Goal: Check status: Check status

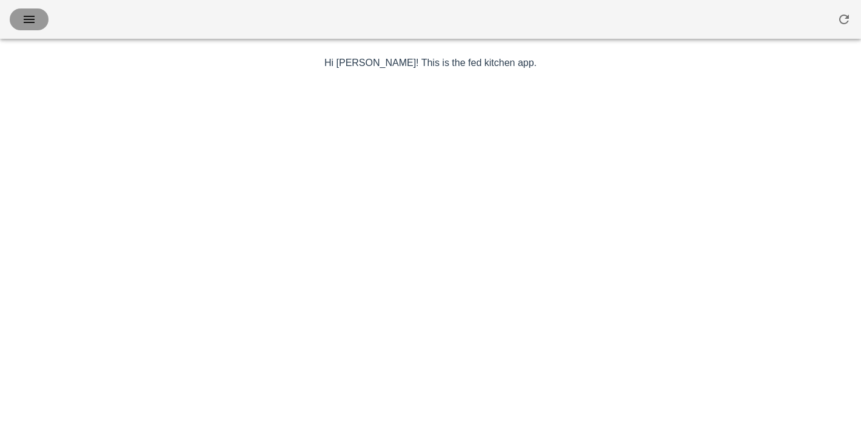
click at [34, 18] on icon "button" at bounding box center [29, 19] width 15 height 15
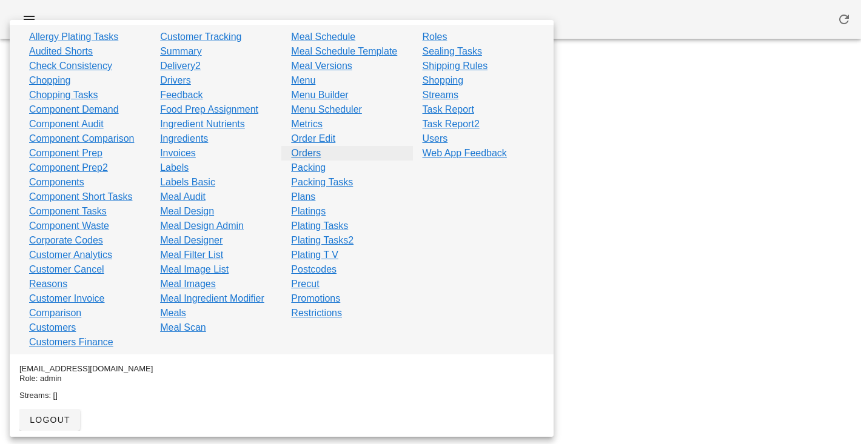
click at [310, 156] on link "Orders" at bounding box center [306, 153] width 30 height 15
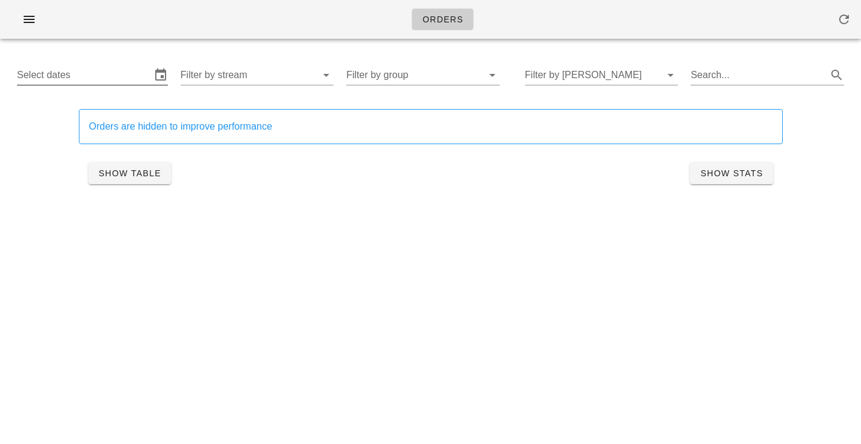
click at [107, 68] on input "Select dates" at bounding box center [84, 74] width 134 height 19
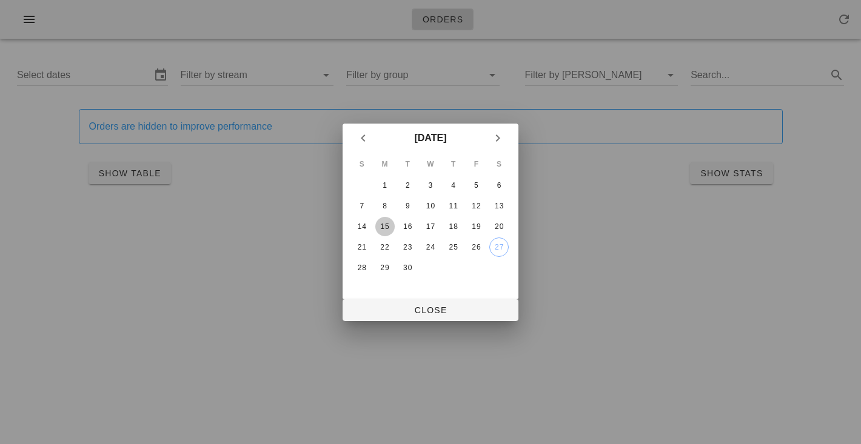
click at [380, 226] on div "15" at bounding box center [384, 226] width 19 height 8
click at [500, 223] on div "20" at bounding box center [498, 226] width 19 height 8
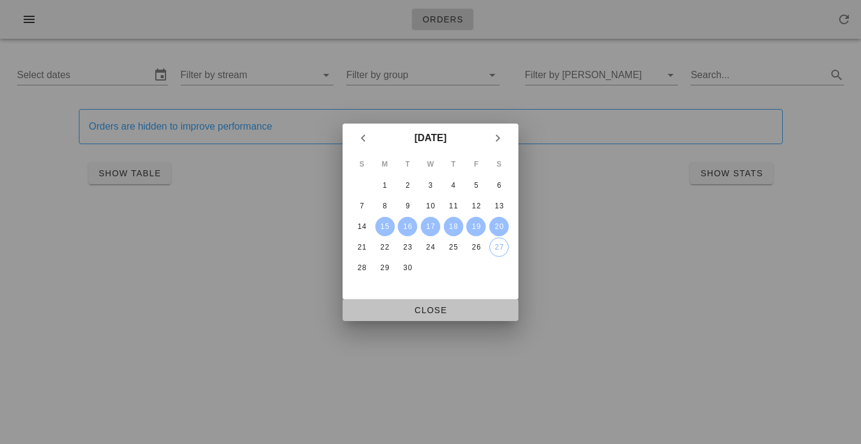
click at [445, 311] on span "Close" at bounding box center [430, 311] width 156 height 10
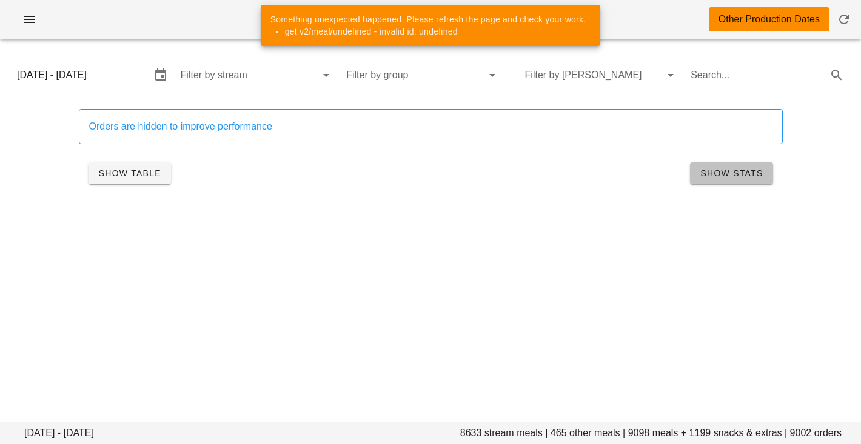
click at [751, 174] on span "Show Stats" at bounding box center [731, 174] width 63 height 10
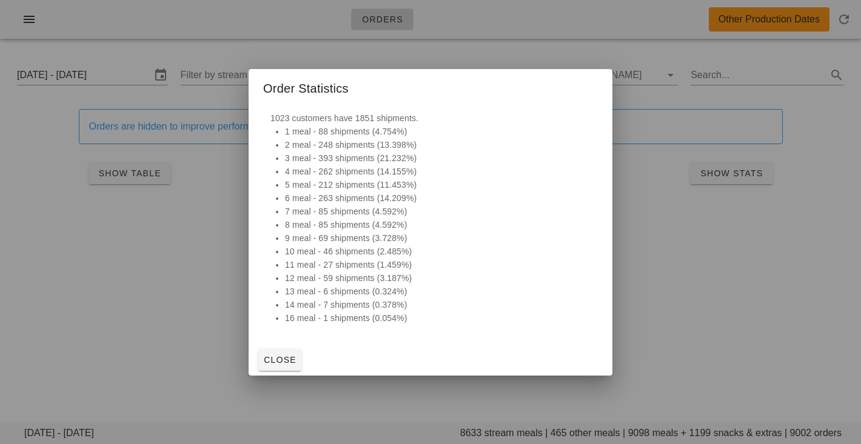
drag, startPoint x: 356, startPoint y: 123, endPoint x: 410, endPoint y: 324, distance: 207.9
click at [410, 324] on div "1023 customers have 1851 shipments. 1 meal - 88 shipments (4.754%) 2 meal - 248…" at bounding box center [430, 218] width 335 height 228
click at [410, 324] on li "16 meal - 1 shipments (0.054%)" at bounding box center [438, 318] width 306 height 13
drag, startPoint x: 410, startPoint y: 324, endPoint x: 390, endPoint y: 102, distance: 222.2
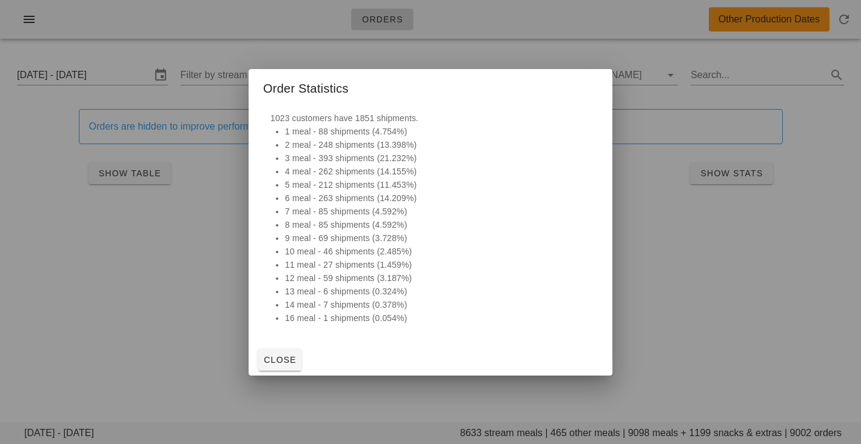
click at [390, 102] on div "Order Statistics 1023 customers have 1851 shipments. 1 meal - 88 shipments (4.7…" at bounding box center [431, 222] width 364 height 307
click at [335, 238] on li "9 meal - 69 shipments (3.728%)" at bounding box center [438, 238] width 306 height 13
click at [275, 115] on div "1023 customers have 1851 shipments. 1 meal - 88 shipments (4.754%) 2 meal - 248…" at bounding box center [430, 218] width 335 height 228
copy div "1023"
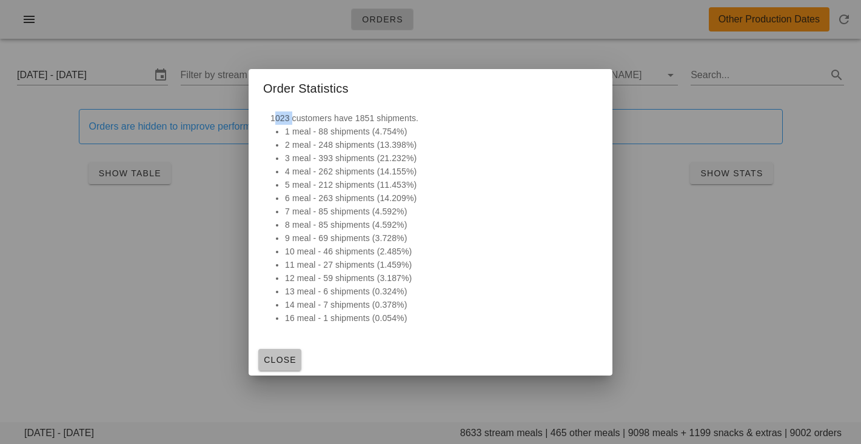
click at [281, 356] on span "Close" at bounding box center [279, 360] width 33 height 10
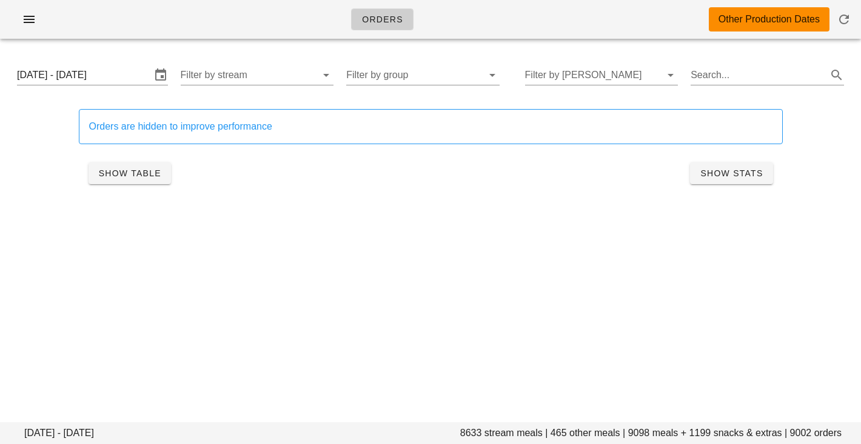
click at [558, 432] on footer "[DATE] - [DATE] 8633 stream meals | 465 other meals | 9098 meals + 1199 snacks …" at bounding box center [430, 434] width 861 height 22
click at [474, 432] on footer "[DATE] - [DATE] 8633 stream meals | 465 other meals | 9098 meals + 1199 snacks …" at bounding box center [430, 434] width 861 height 22
click at [629, 430] on footer "[DATE] - [DATE] 8633 stream meals | 465 other meals | 9098 meals + 1199 snacks …" at bounding box center [430, 434] width 861 height 22
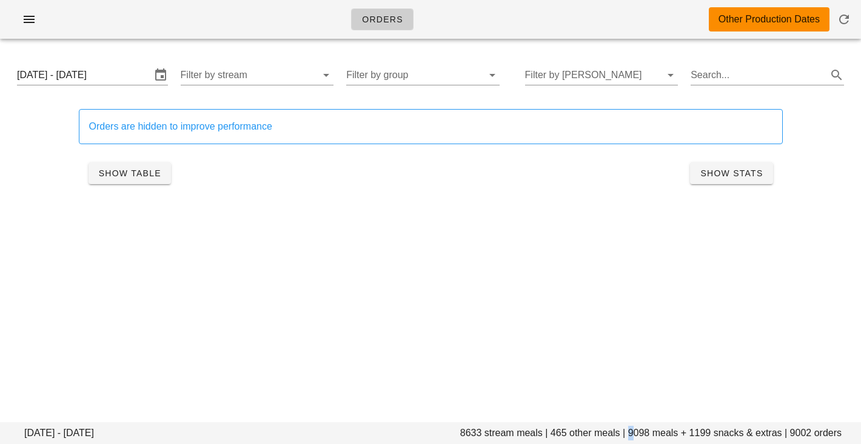
click at [629, 430] on footer "[DATE] - [DATE] 8633 stream meals | 465 other meals | 9098 meals + 1199 snacks …" at bounding box center [430, 434] width 861 height 22
click at [649, 430] on footer "[DATE] - [DATE] 8633 stream meals | 465 other meals | 9098 meals + 1199 snacks …" at bounding box center [430, 434] width 861 height 22
click at [641, 430] on footer "[DATE] - [DATE] 8633 stream meals | 465 other meals | 9098 meals + 1199 snacks …" at bounding box center [430, 434] width 861 height 22
click at [630, 347] on div "Orders Other Production Dates [DATE] - [DATE] 8633 stream meals | 465 other mea…" at bounding box center [430, 222] width 861 height 444
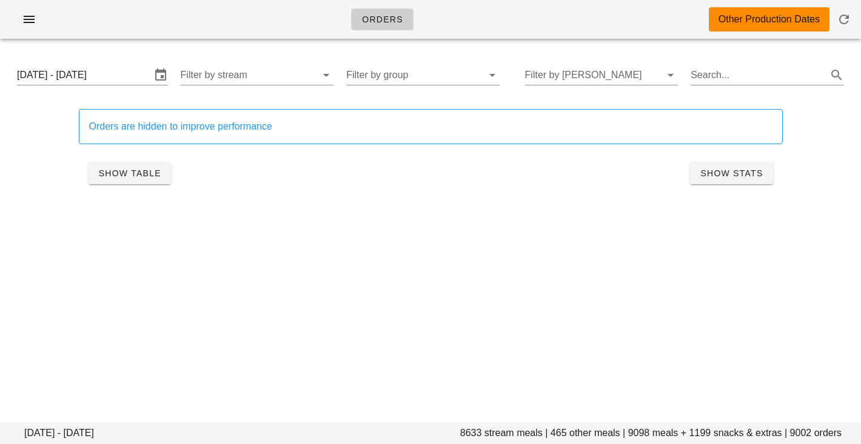
click at [270, 28] on div "Orders Other Production Dates" at bounding box center [430, 19] width 861 height 39
click at [37, 20] on span "button" at bounding box center [28, 19] width 19 height 15
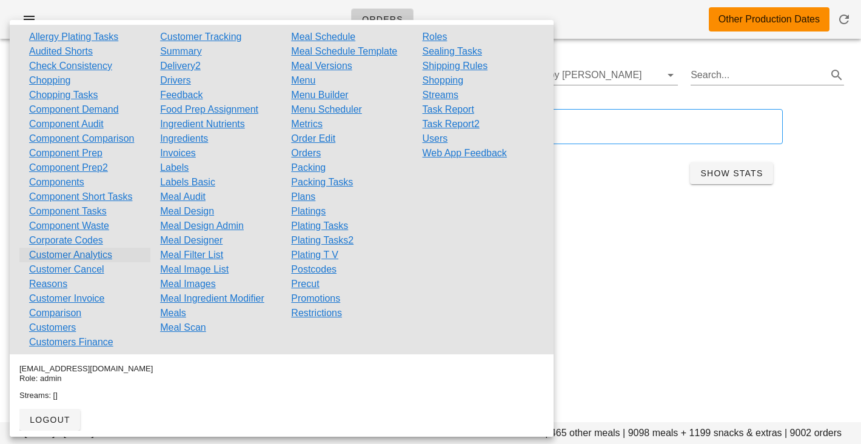
click at [81, 251] on link "Customer Analytics" at bounding box center [70, 255] width 83 height 15
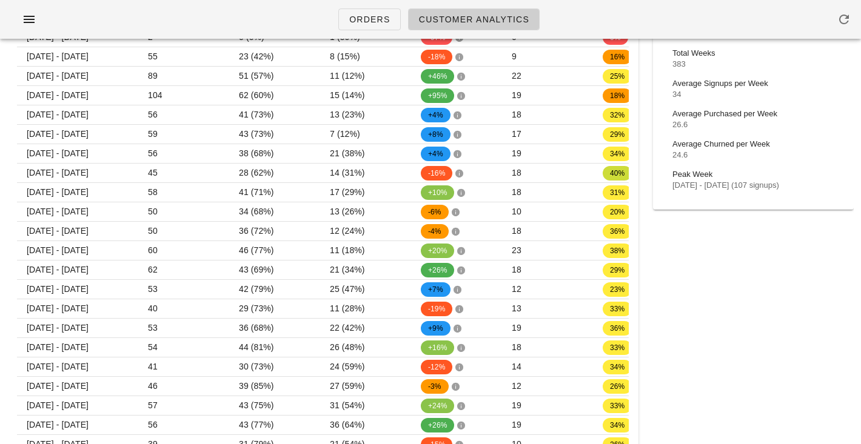
scroll to position [113, 0]
